Goal: Task Accomplishment & Management: Use online tool/utility

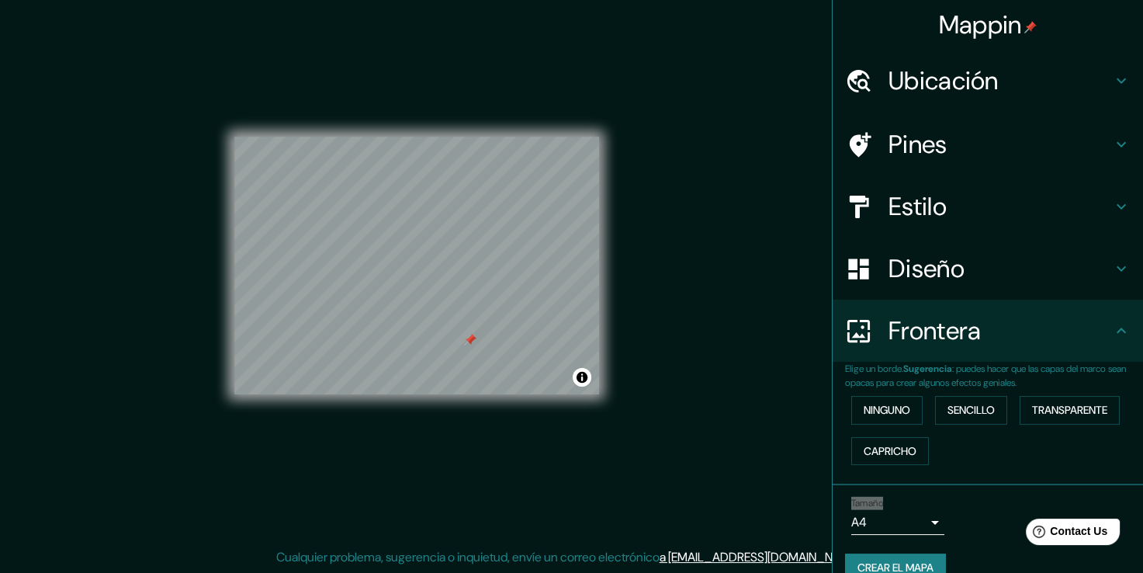
scroll to position [26, 0]
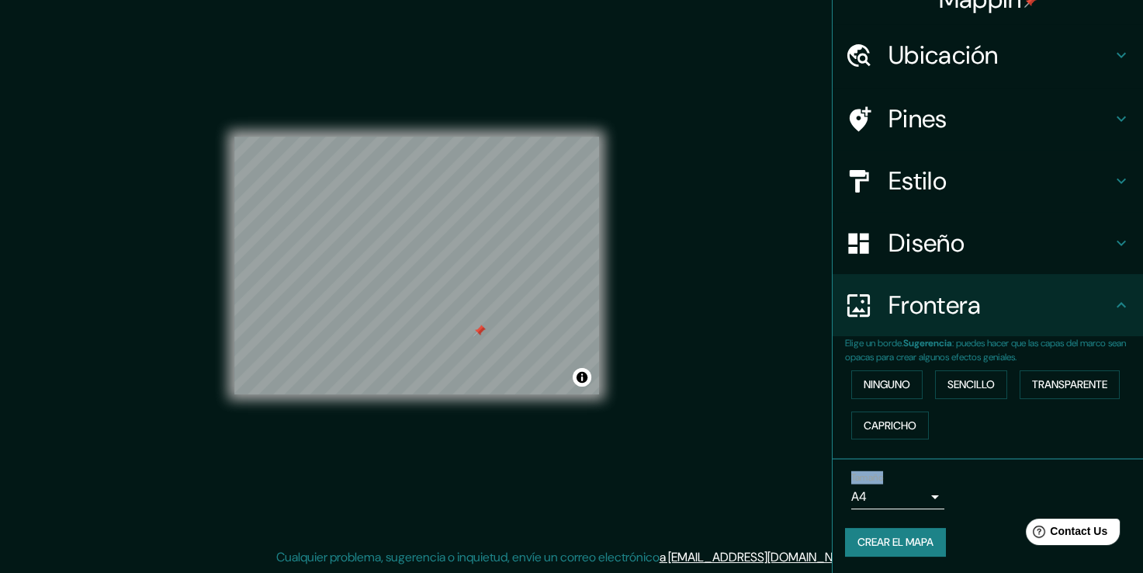
click at [889, 165] on h4 "Estilo" at bounding box center [1001, 180] width 224 height 31
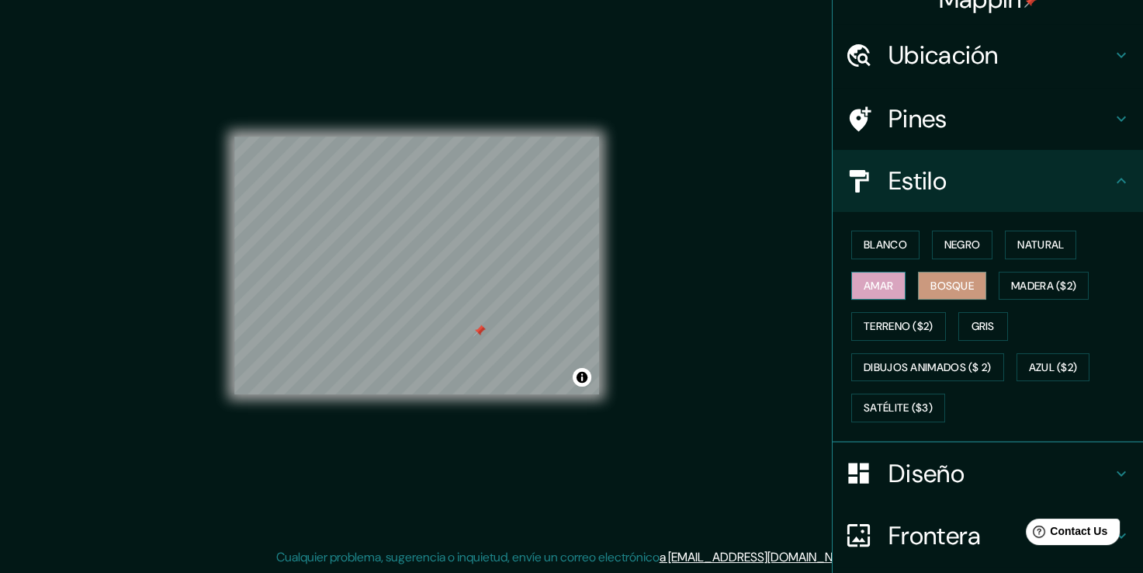
click at [871, 287] on font "Amar" at bounding box center [878, 285] width 29 height 19
click at [931, 279] on font "Bosque" at bounding box center [952, 285] width 43 height 19
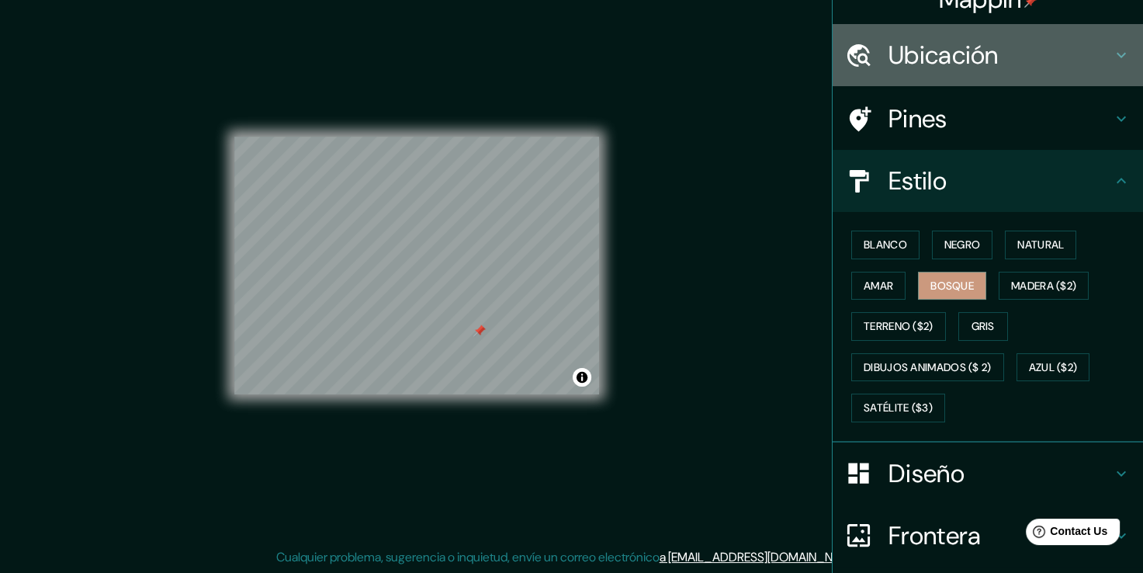
click at [905, 69] on h4 "Ubicación" at bounding box center [1001, 55] width 224 height 31
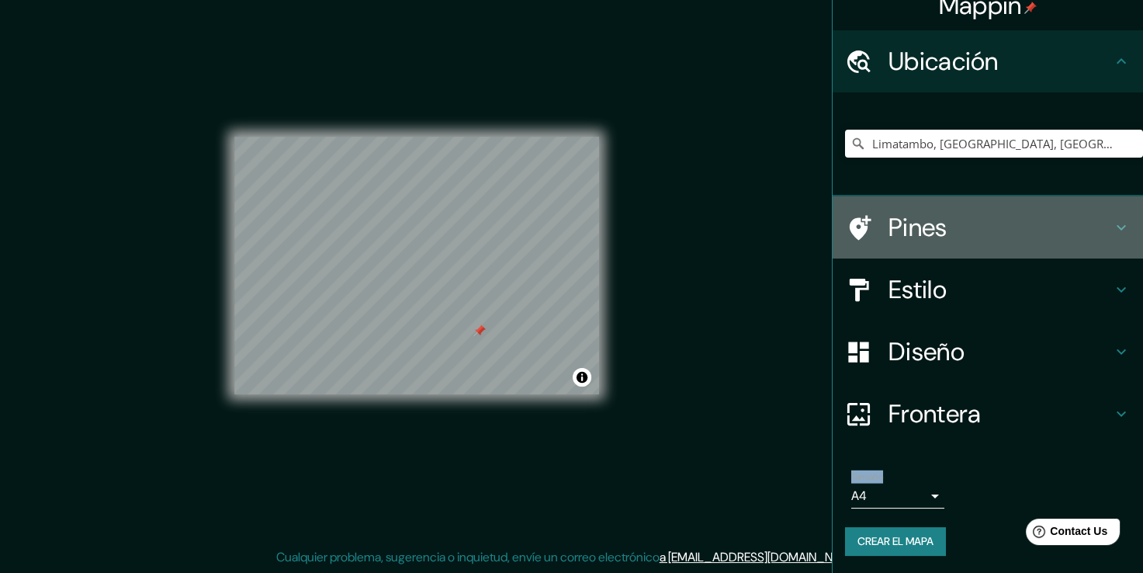
click at [904, 224] on h4 "Pines" at bounding box center [1001, 227] width 224 height 31
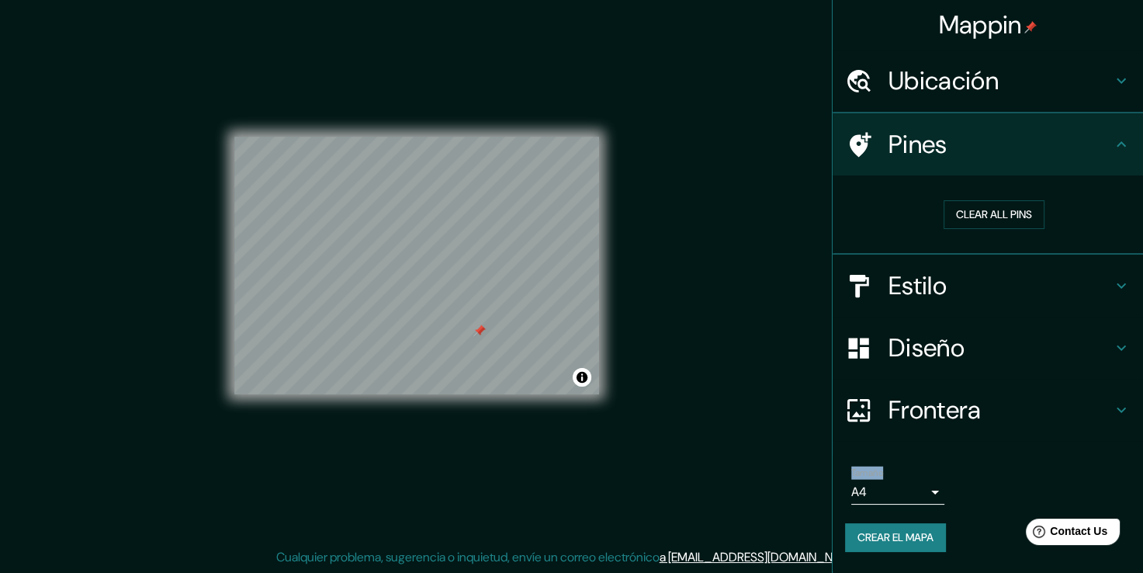
scroll to position [0, 0]
click at [938, 278] on h4 "Estilo" at bounding box center [1001, 286] width 224 height 31
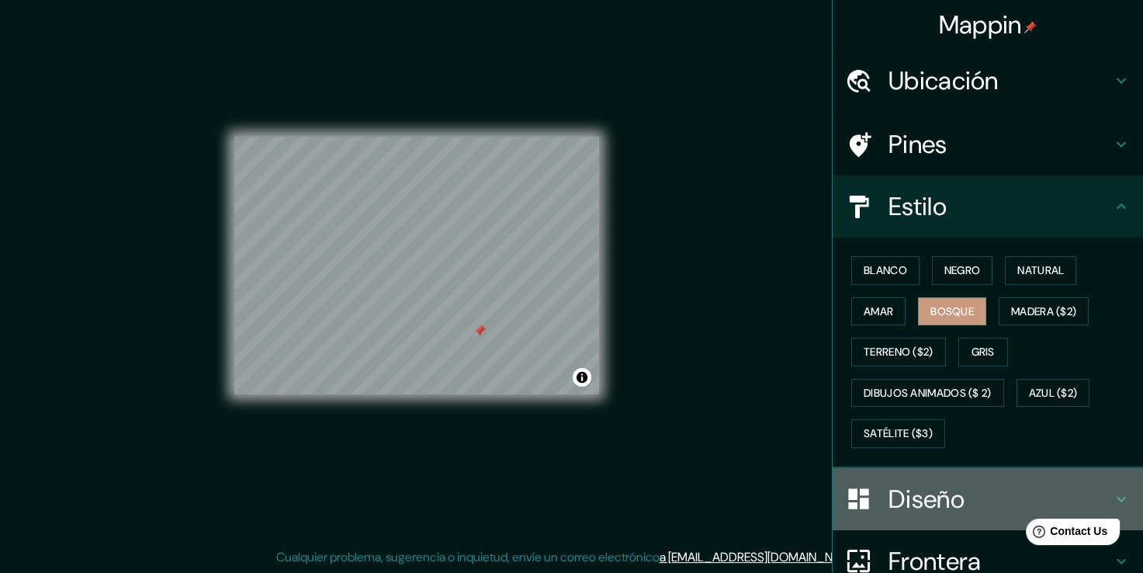
click at [917, 475] on div "Diseño" at bounding box center [988, 499] width 310 height 62
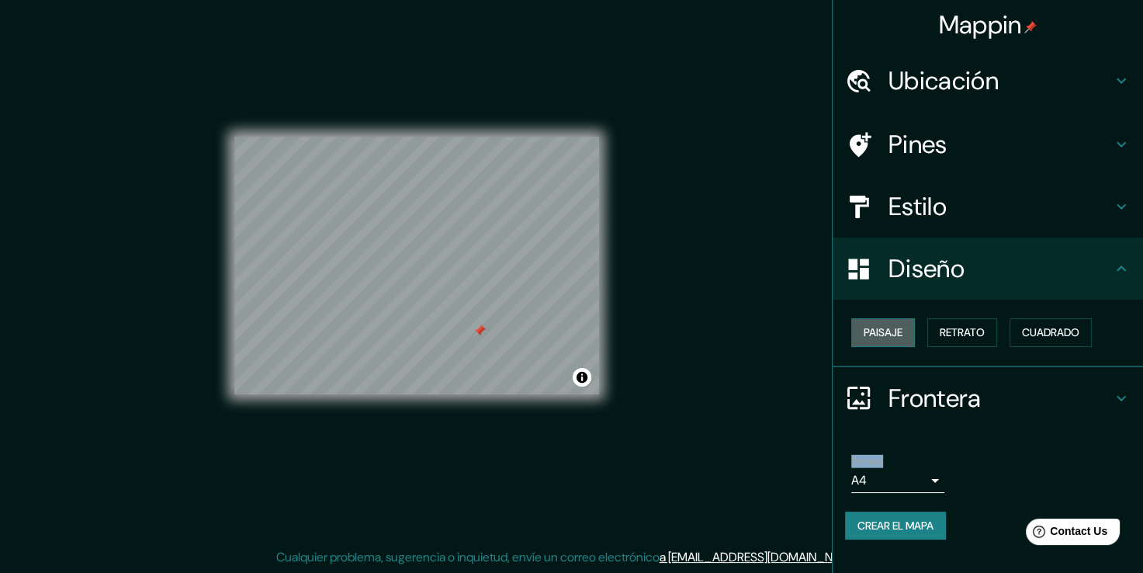
click at [900, 340] on font "Paisaje" at bounding box center [883, 332] width 39 height 19
click at [944, 334] on font "Retrato" at bounding box center [962, 332] width 45 height 19
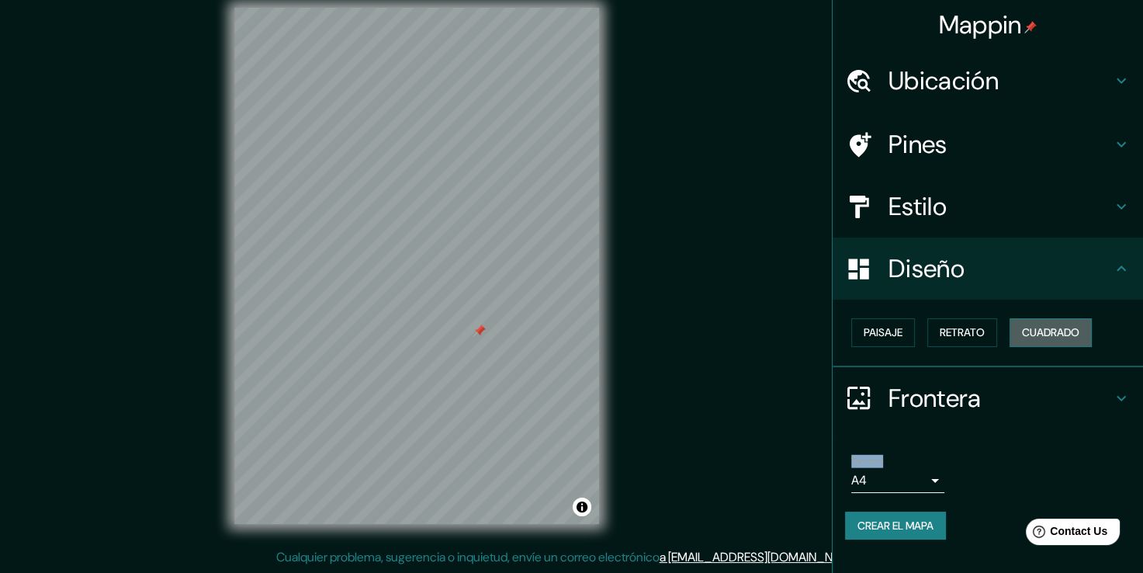
click at [1035, 331] on font "Cuadrado" at bounding box center [1050, 332] width 57 height 19
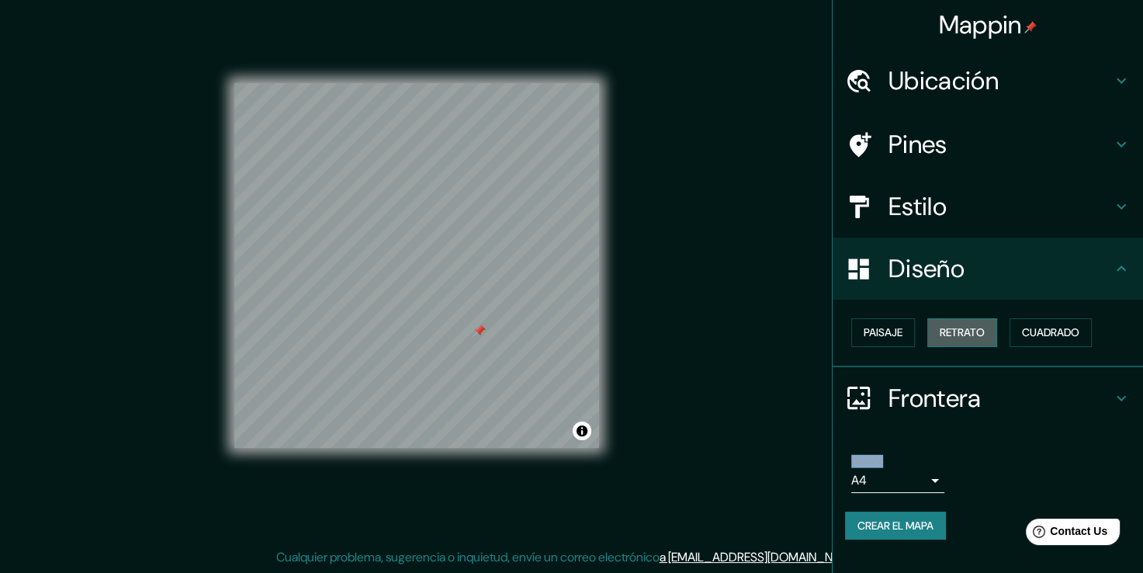
click at [972, 339] on font "Retrato" at bounding box center [962, 332] width 45 height 19
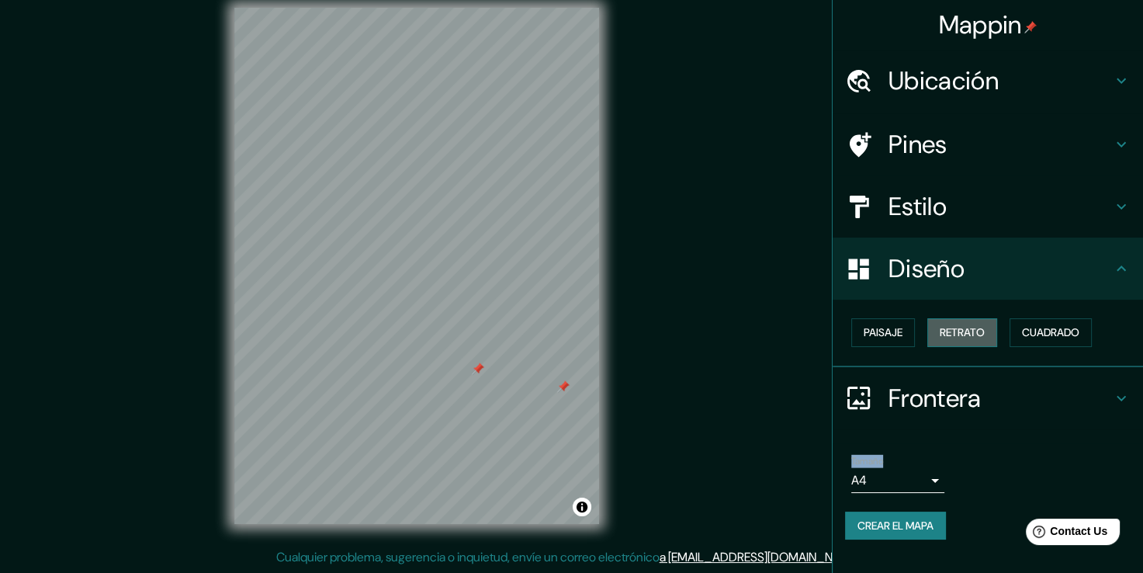
click at [955, 334] on font "Retrato" at bounding box center [962, 332] width 45 height 19
click at [949, 331] on font "Retrato" at bounding box center [962, 332] width 45 height 19
click at [882, 342] on button "Paisaje" at bounding box center [883, 332] width 64 height 29
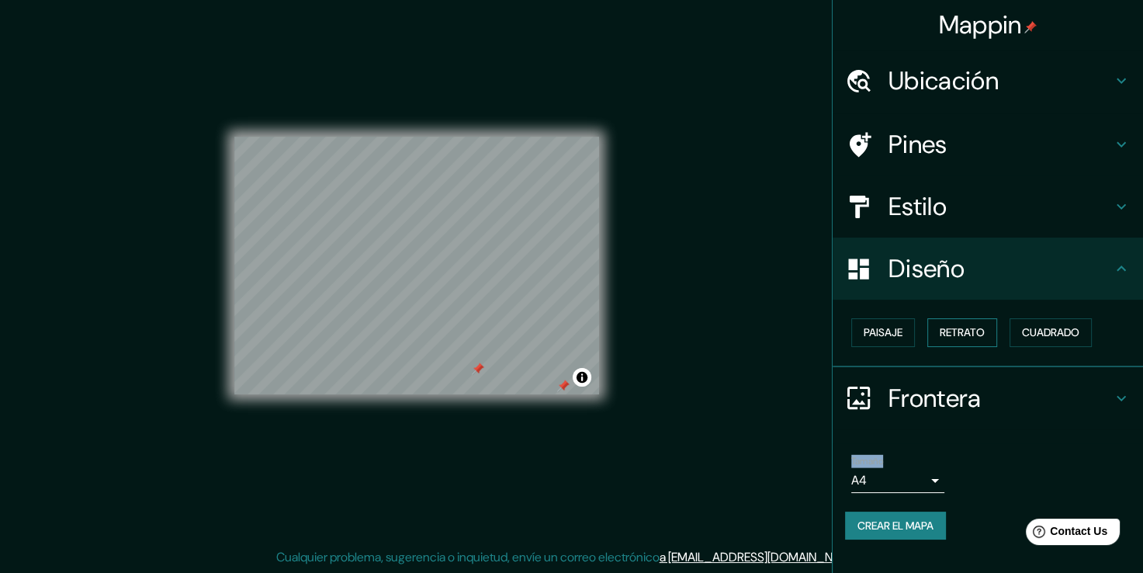
click at [978, 328] on font "Retrato" at bounding box center [962, 332] width 45 height 19
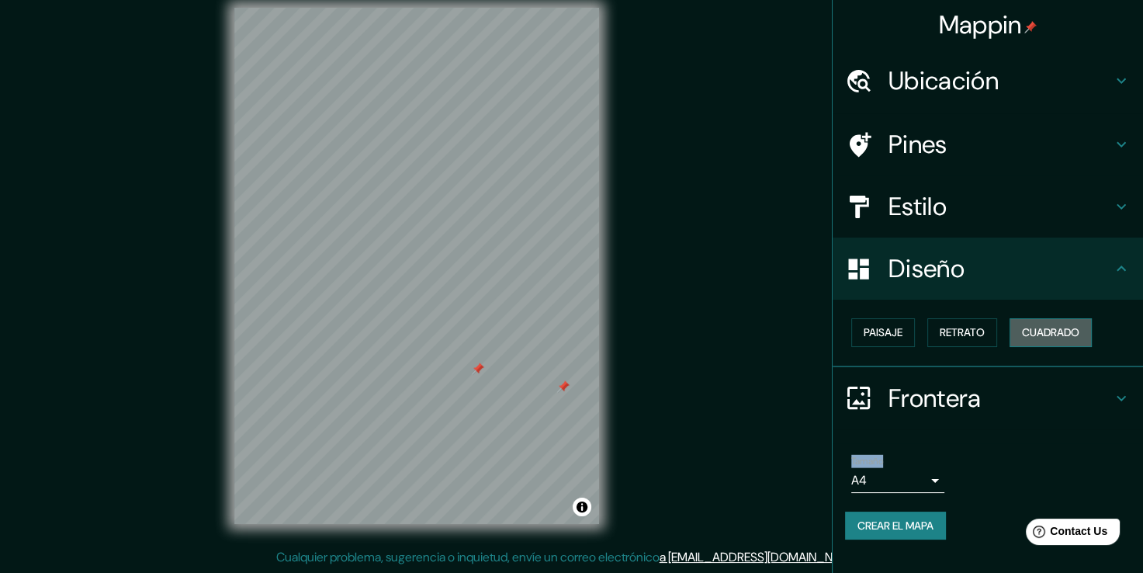
click at [1056, 331] on font "Cuadrado" at bounding box center [1050, 332] width 57 height 19
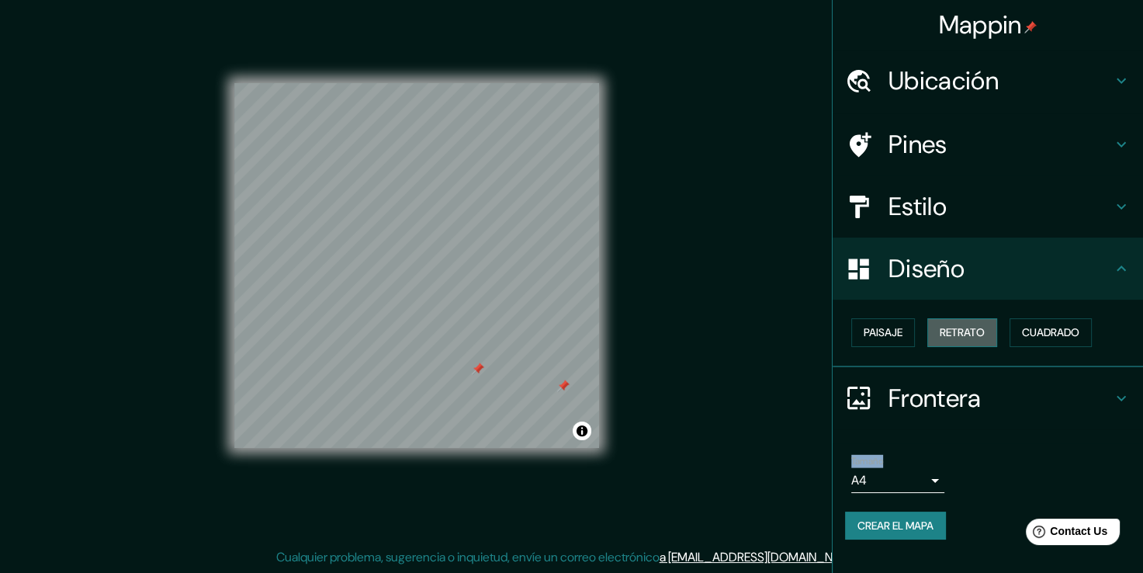
click at [973, 319] on button "Retrato" at bounding box center [962, 332] width 70 height 29
